Goal: Check status: Check status

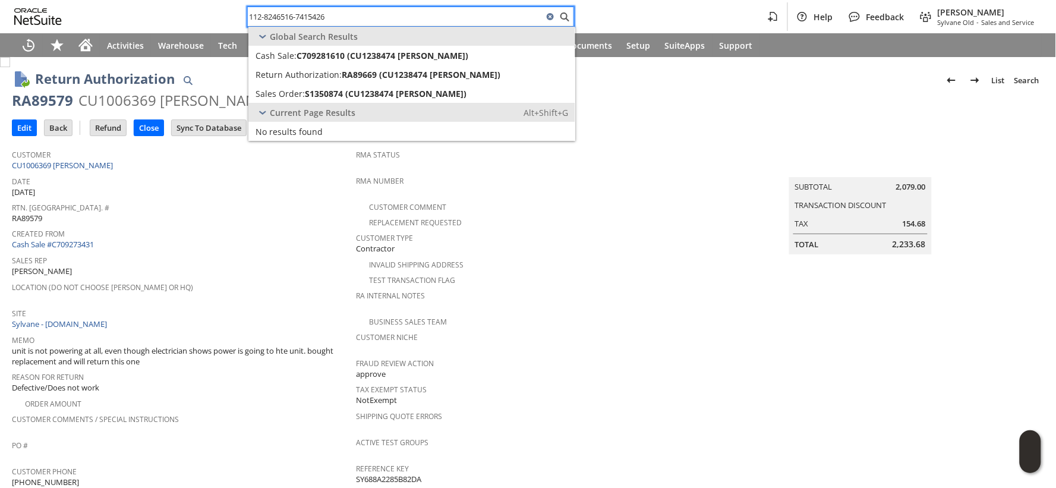
click at [280, 14] on input "112-8246516-7415426" at bounding box center [395, 17] width 295 height 14
paste input "3-4244631-8457819"
click at [299, 14] on input "113-4244631-8457819" at bounding box center [395, 17] width 295 height 14
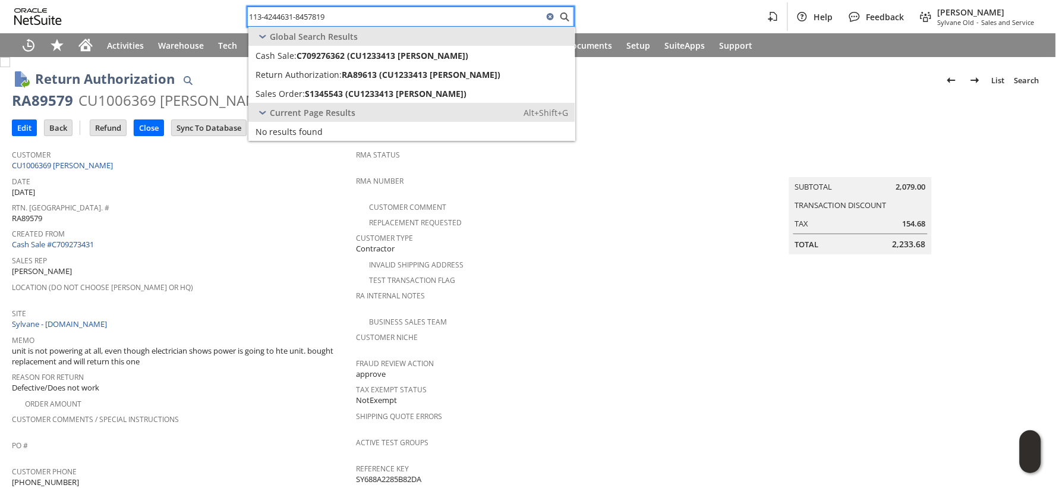
click at [299, 14] on input "113-4244631-8457819" at bounding box center [395, 17] width 295 height 14
paste input "4-3755498-3147431"
type input "114-3755498-3147431"
